Goal: Find specific page/section: Find specific page/section

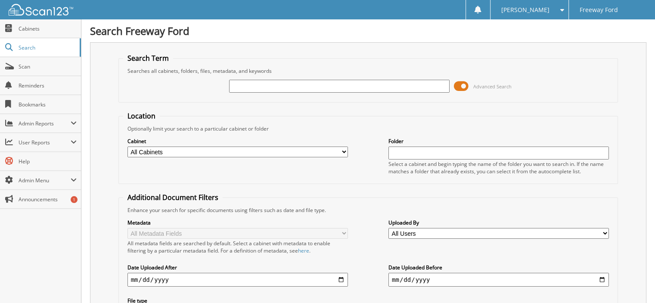
click at [367, 84] on input "text" at bounding box center [339, 86] width 220 height 13
type input "24T629"
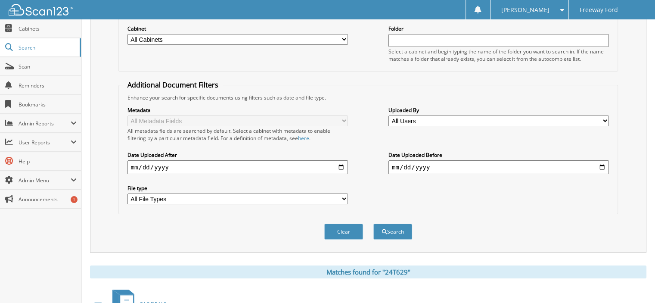
scroll to position [258, 0]
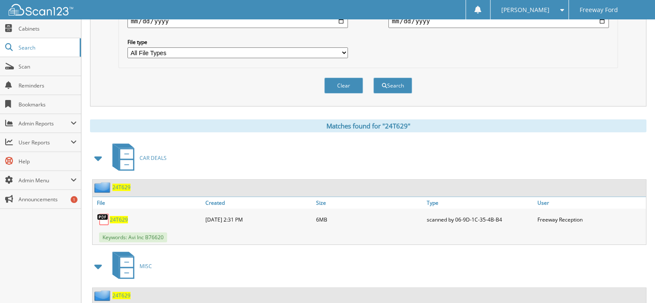
click at [115, 216] on span "24T629" at bounding box center [119, 219] width 18 height 7
